Goal: Transaction & Acquisition: Subscribe to service/newsletter

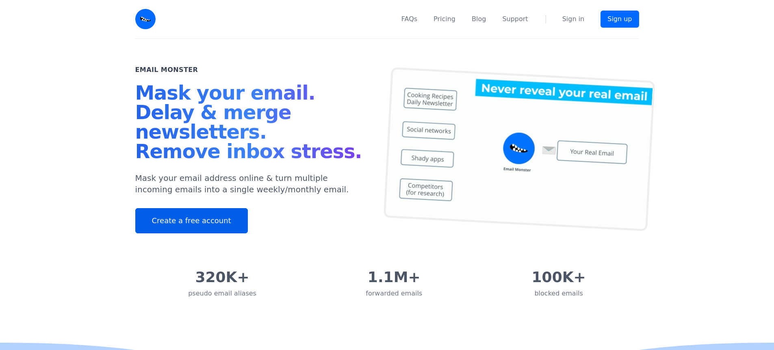
click at [216, 224] on link "Create a free account" at bounding box center [191, 220] width 113 height 25
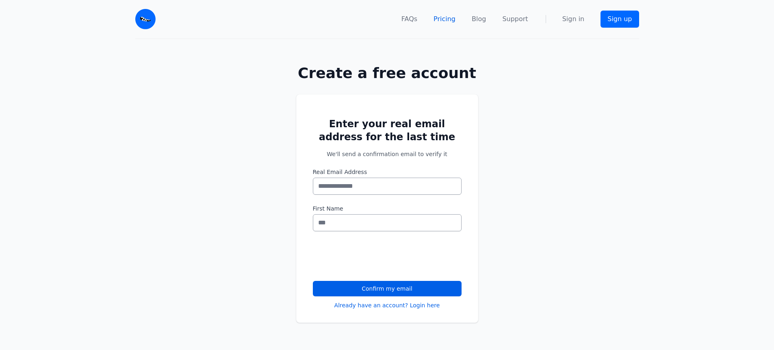
click at [449, 18] on link "Pricing" at bounding box center [445, 19] width 22 height 10
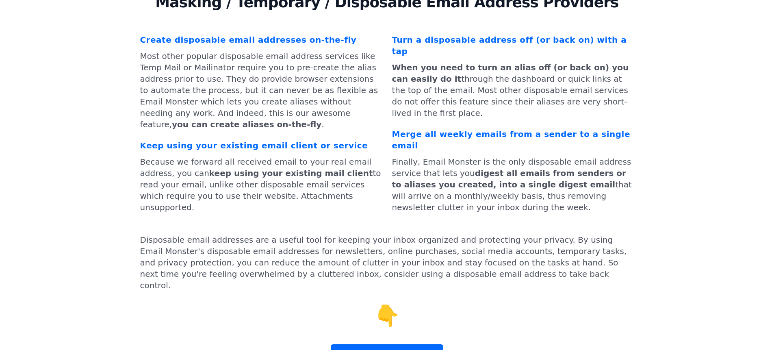
scroll to position [2545, 0]
